Goal: Find specific page/section: Find specific page/section

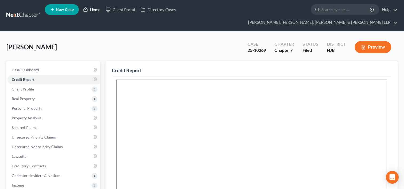
click at [95, 13] on link "Home" at bounding box center [91, 10] width 23 height 10
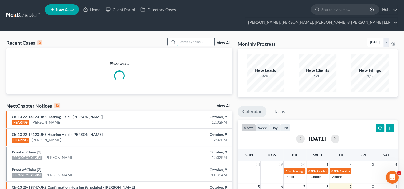
click at [197, 38] on input "search" at bounding box center [195, 42] width 37 height 8
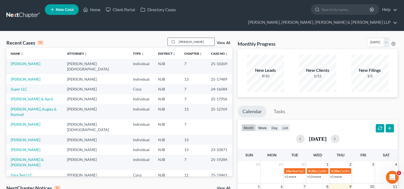
type input "[PERSON_NAME]"
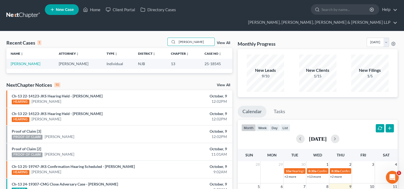
click at [29, 59] on td "[PERSON_NAME]" at bounding box center [30, 64] width 48 height 10
click at [30, 61] on link "[PERSON_NAME]" at bounding box center [26, 63] width 30 height 5
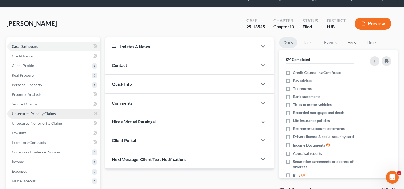
scroll to position [27, 0]
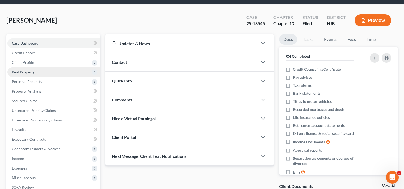
click at [28, 70] on span "Real Property" at bounding box center [23, 72] width 23 height 5
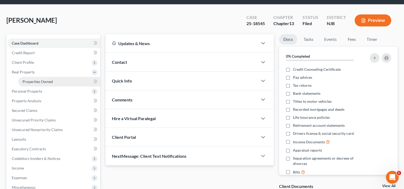
click at [43, 79] on span "Properties Owned" at bounding box center [37, 81] width 30 height 5
